Goal: Task Accomplishment & Management: Manage account settings

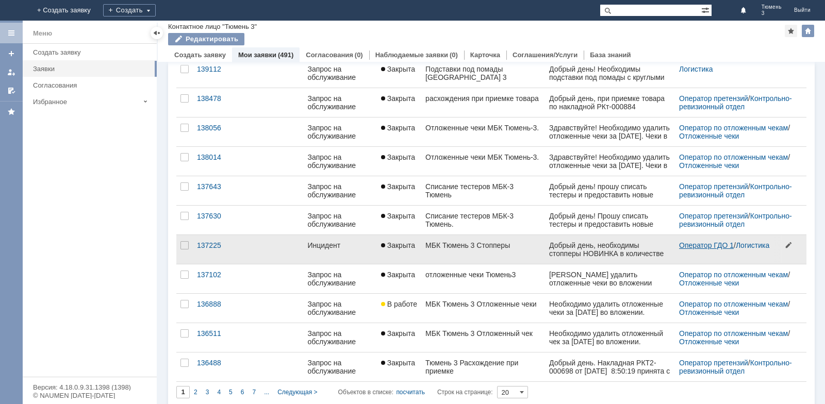
scroll to position [330, 0]
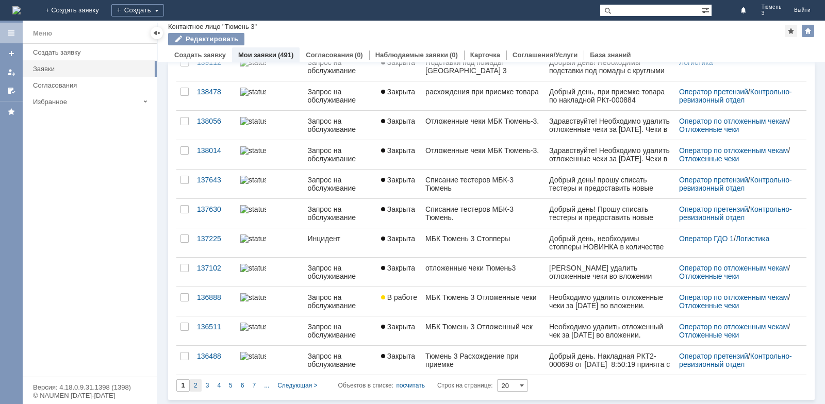
click at [193, 383] on div "2" at bounding box center [196, 386] width 12 height 12
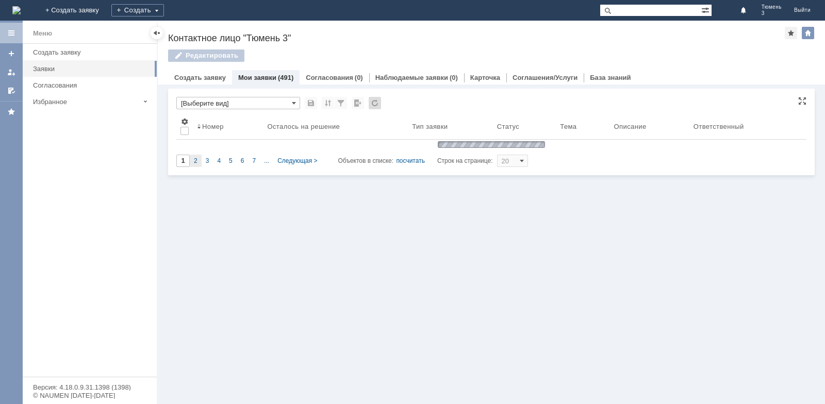
scroll to position [0, 0]
type input "2"
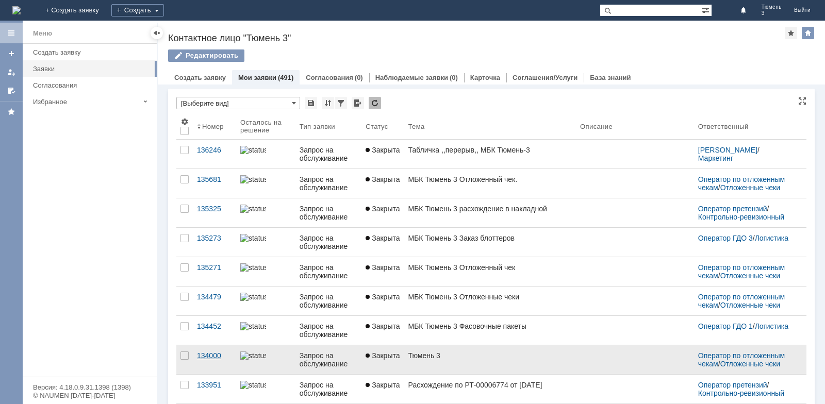
scroll to position [4, 0]
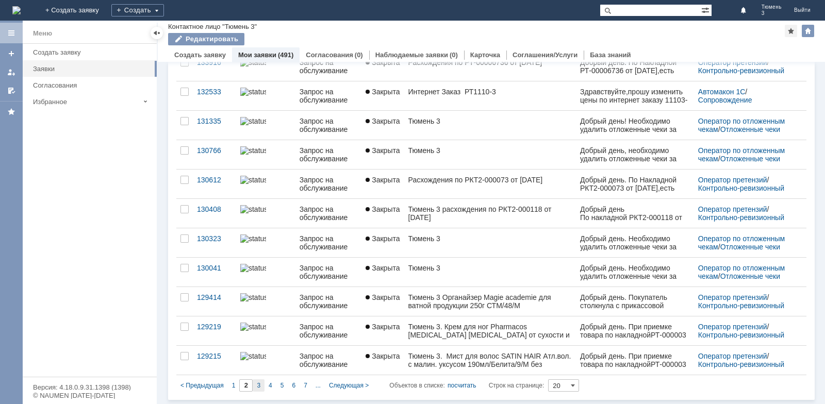
click at [257, 385] on span "3" at bounding box center [259, 385] width 4 height 7
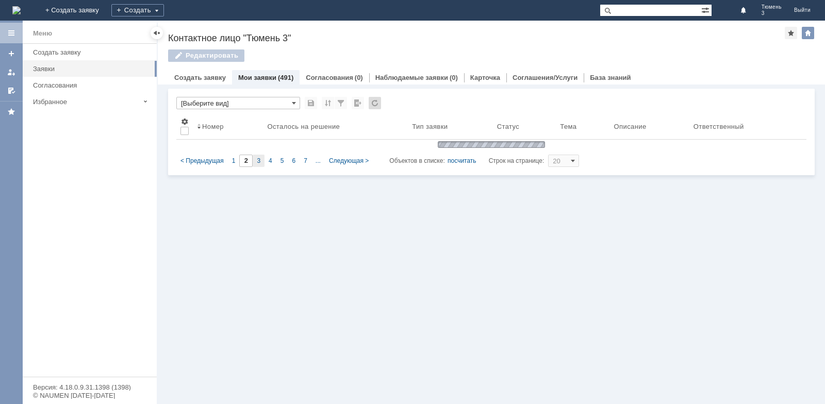
type input "3"
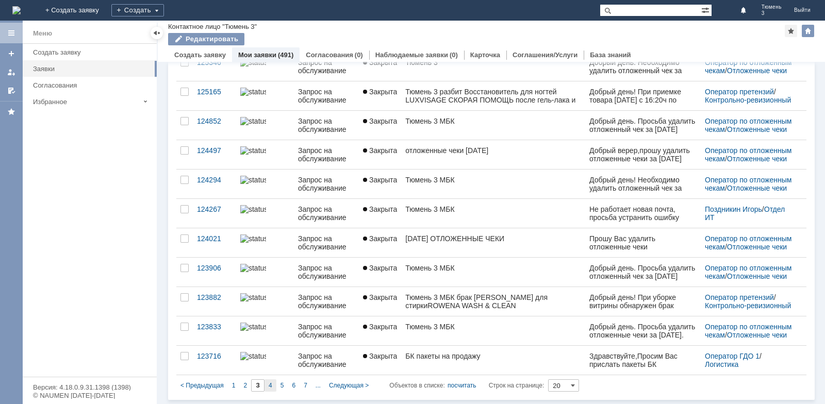
click at [272, 385] on div "4" at bounding box center [271, 386] width 12 height 12
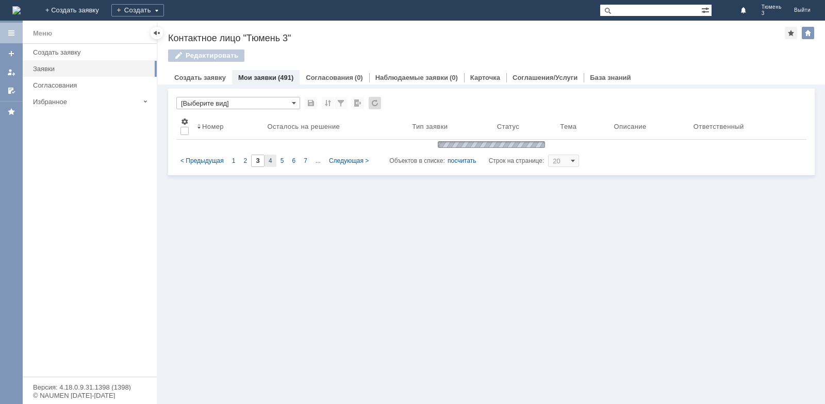
type input "4"
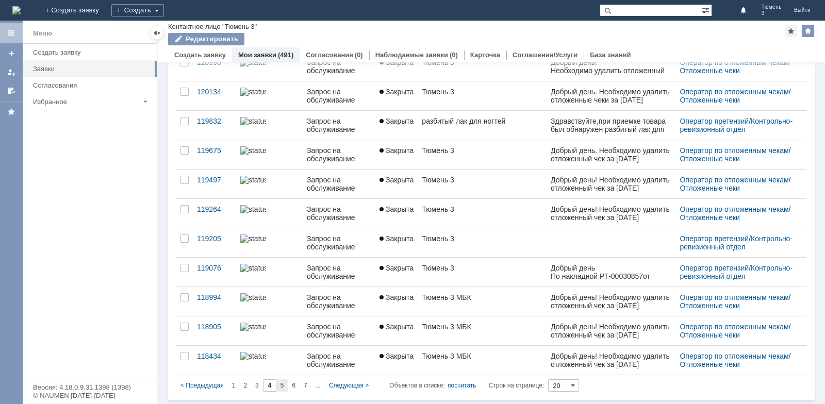
click at [284, 383] on div "5" at bounding box center [283, 386] width 12 height 12
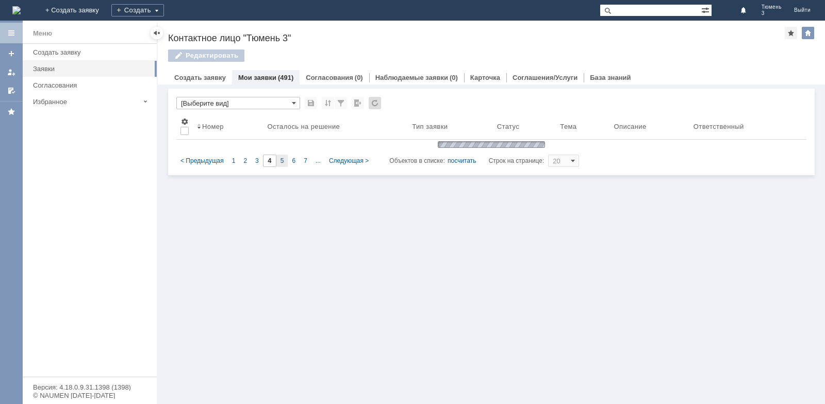
type input "5"
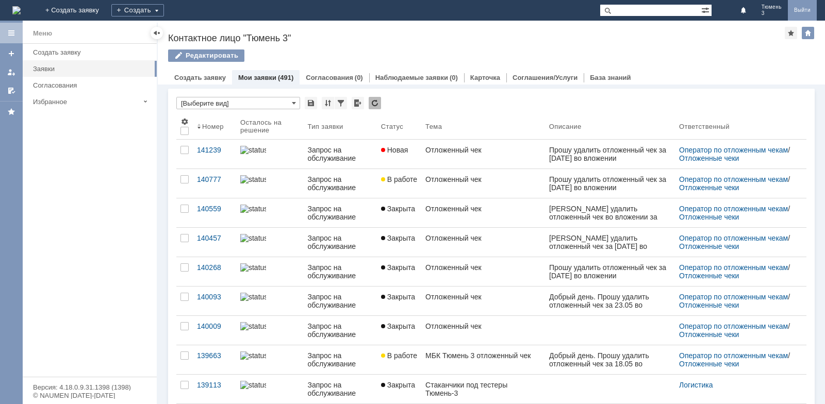
click at [805, 13] on link "Выйти" at bounding box center [802, 10] width 29 height 21
